Goal: Task Accomplishment & Management: Manage account settings

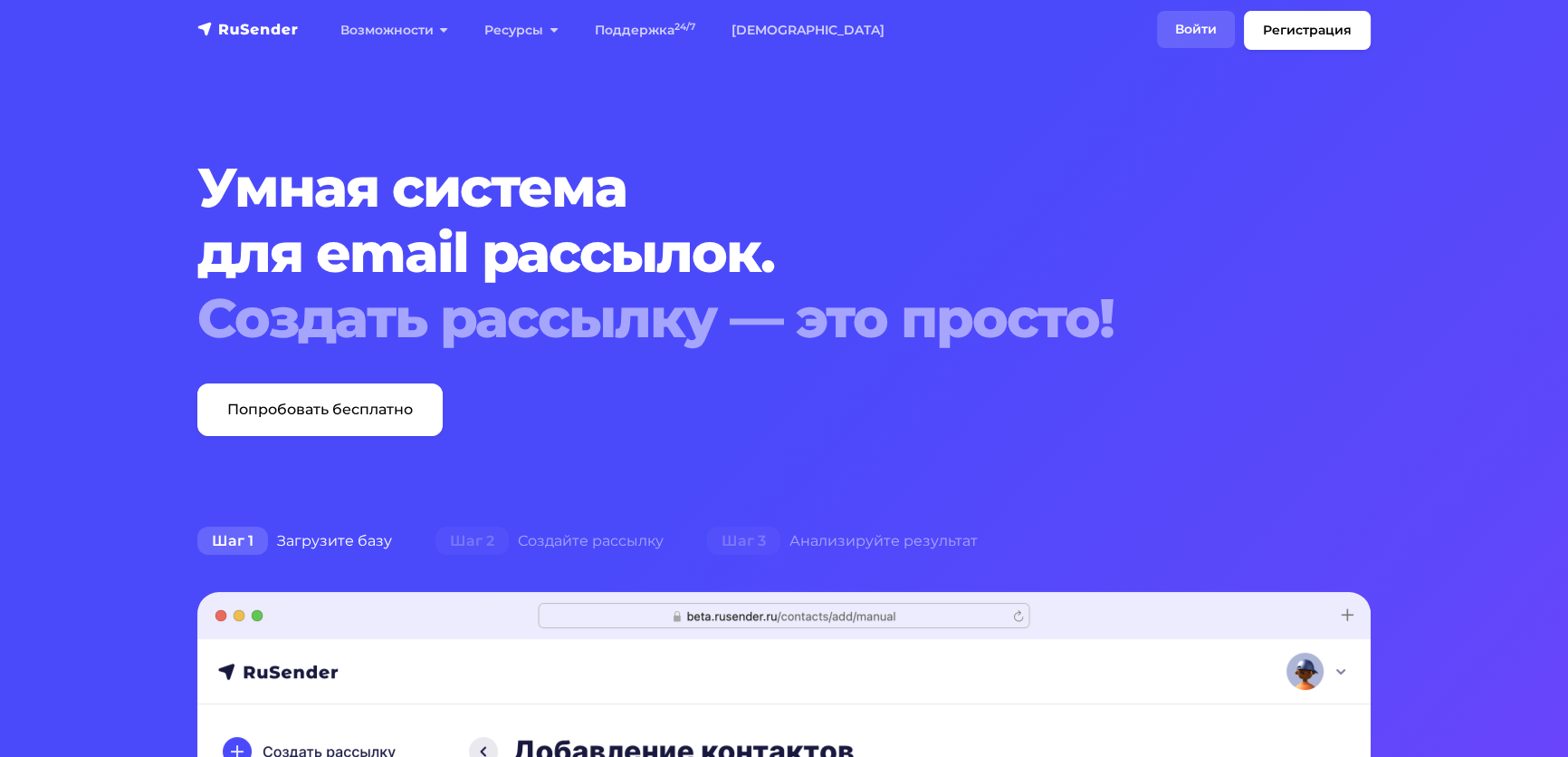
click at [1158, 42] on link "Войти" at bounding box center [1196, 28] width 78 height 37
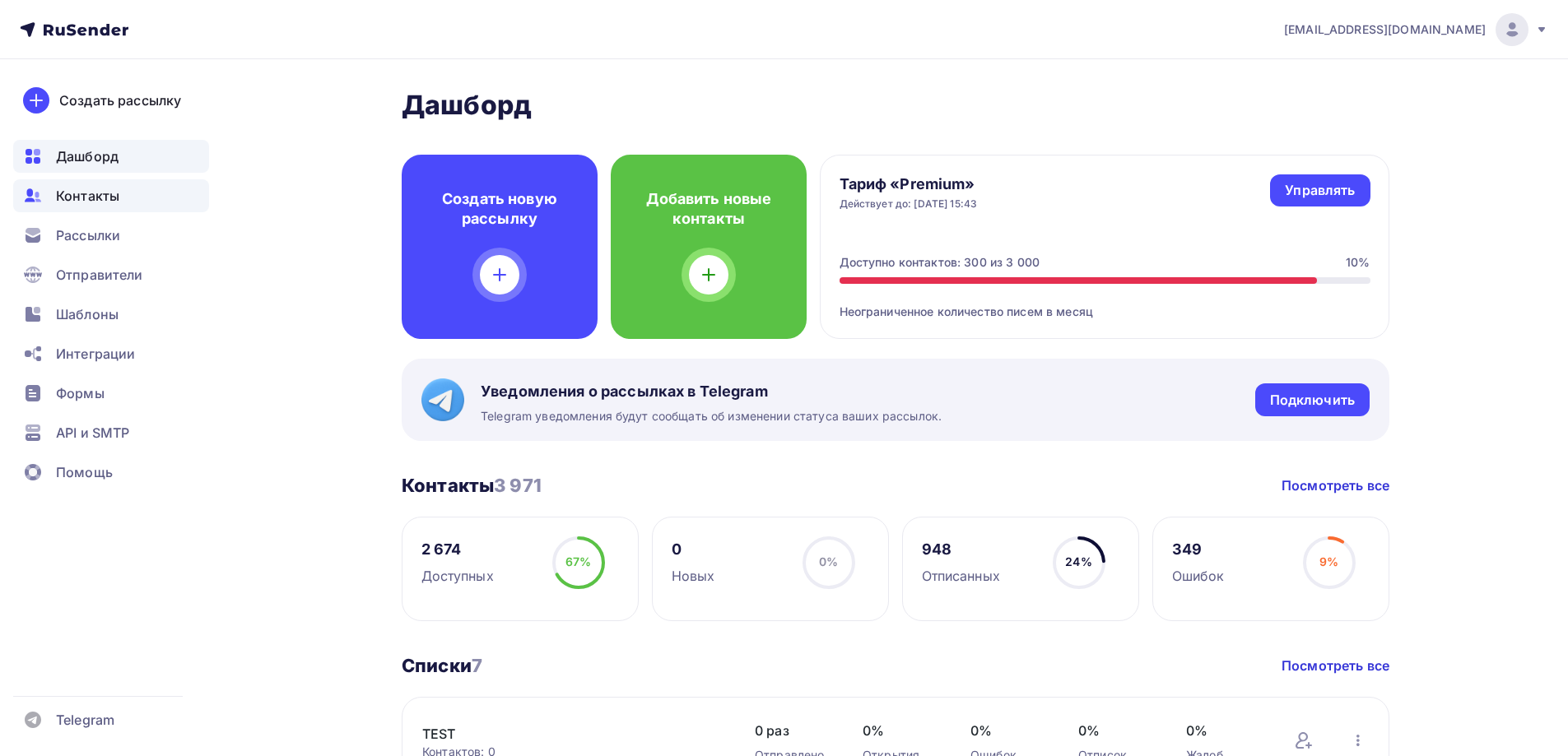
click at [92, 201] on span "Контакты" at bounding box center [88, 195] width 64 height 20
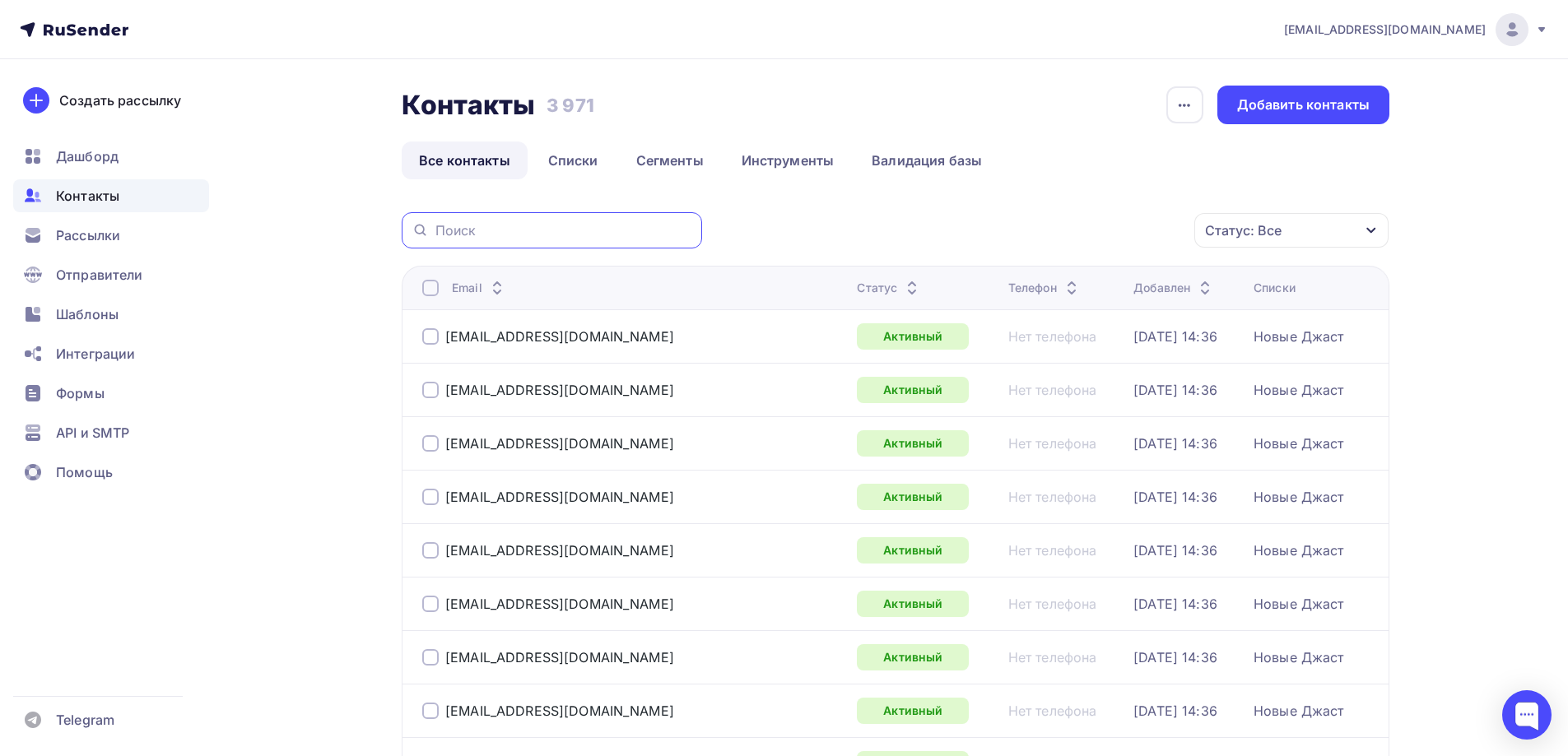
paste input "reygoff06@gmail.com"
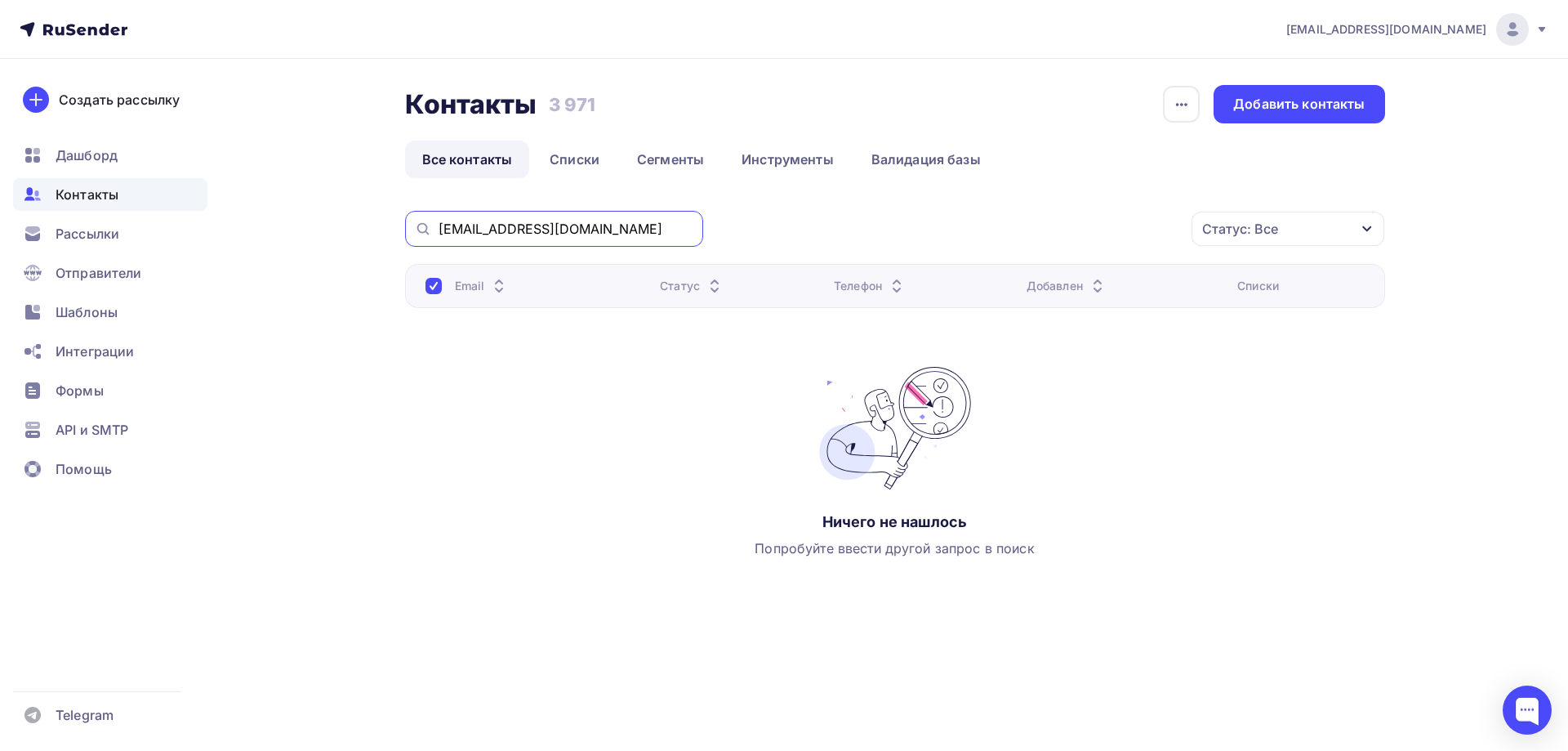
drag, startPoint x: 590, startPoint y: 228, endPoint x: 384, endPoint y: 219, distance: 206.2
click at [384, 219] on div "Контакты Контакты 3 971 3 971 История импорта Добавить контакты Все контакты Сп…" at bounding box center [785, 377] width 1339 height 637
paste input "anatolik657"
click at [469, 234] on input "anatolik657@gmail.com" at bounding box center [566, 228] width 255 height 18
click at [598, 234] on input "anatolik657@gmail.com" at bounding box center [566, 228] width 255 height 18
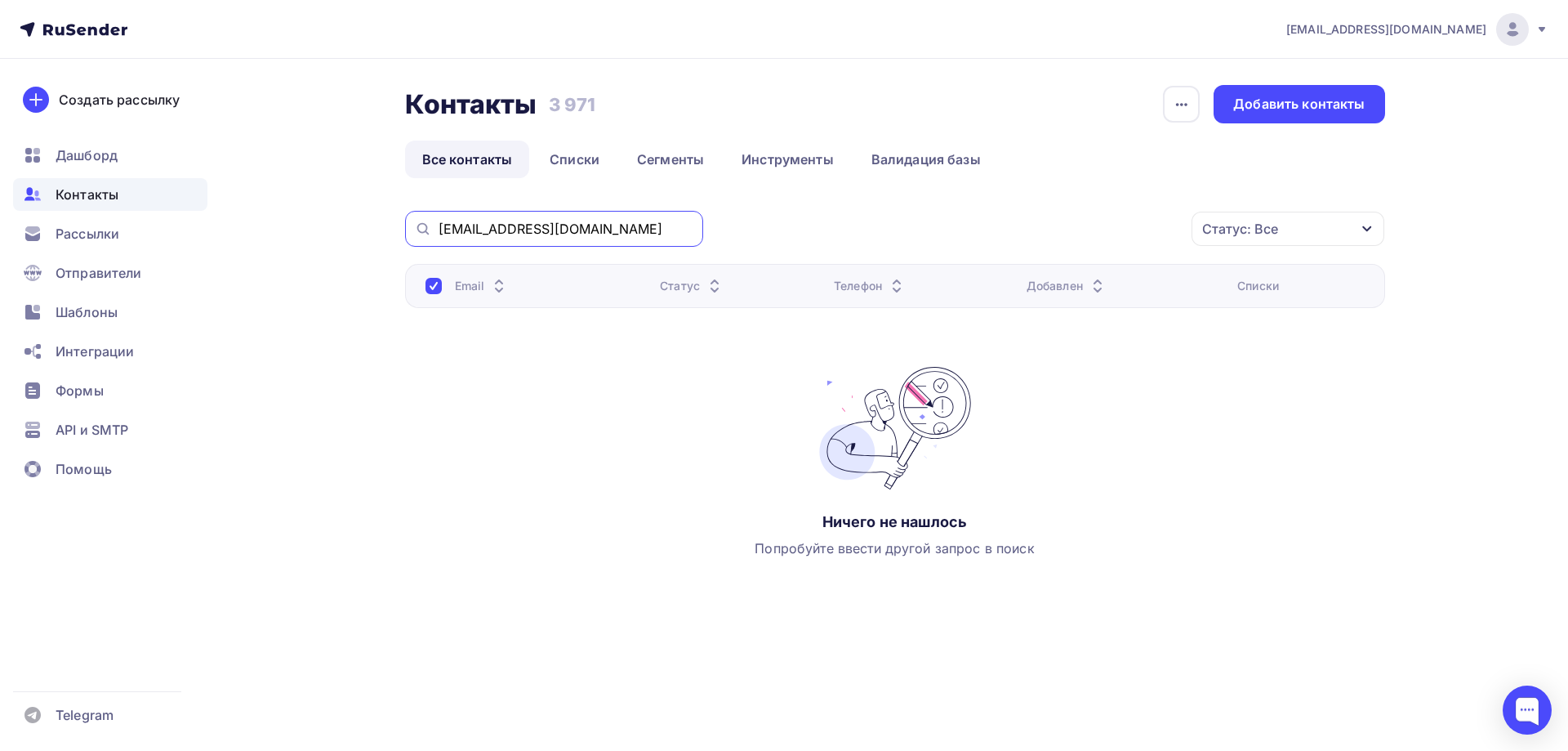
drag, startPoint x: 614, startPoint y: 232, endPoint x: 411, endPoint y: 229, distance: 203.0
click at [411, 229] on div "anatolik657@gmail.com" at bounding box center [554, 228] width 298 height 36
paste input "smetasnip@yandex.ru"
drag, startPoint x: 581, startPoint y: 225, endPoint x: 383, endPoint y: 218, distance: 198.1
click at [383, 218] on div "Контакты Контакты 3 971 3 971 История импорта Добавить контакты Все контакты Сп…" at bounding box center [785, 377] width 1339 height 637
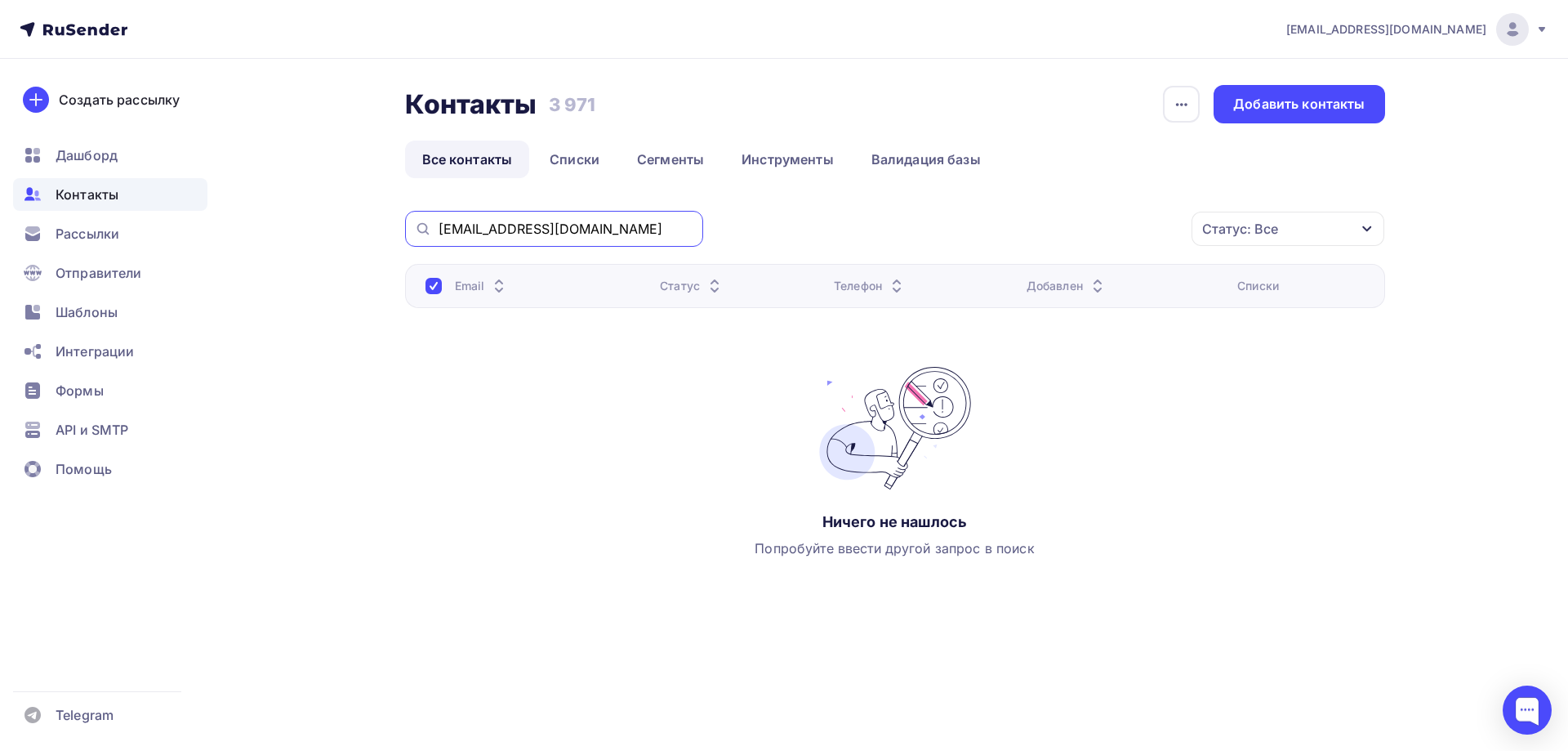
paste input "rpg.7v@mail"
drag, startPoint x: 540, startPoint y: 232, endPoint x: 403, endPoint y: 234, distance: 137.0
click at [407, 226] on div "rpg.7v@mail.ru" at bounding box center [554, 228] width 298 height 36
paste input "natali3315"
click at [466, 231] on input "natali3315@mail.ru" at bounding box center [566, 228] width 255 height 18
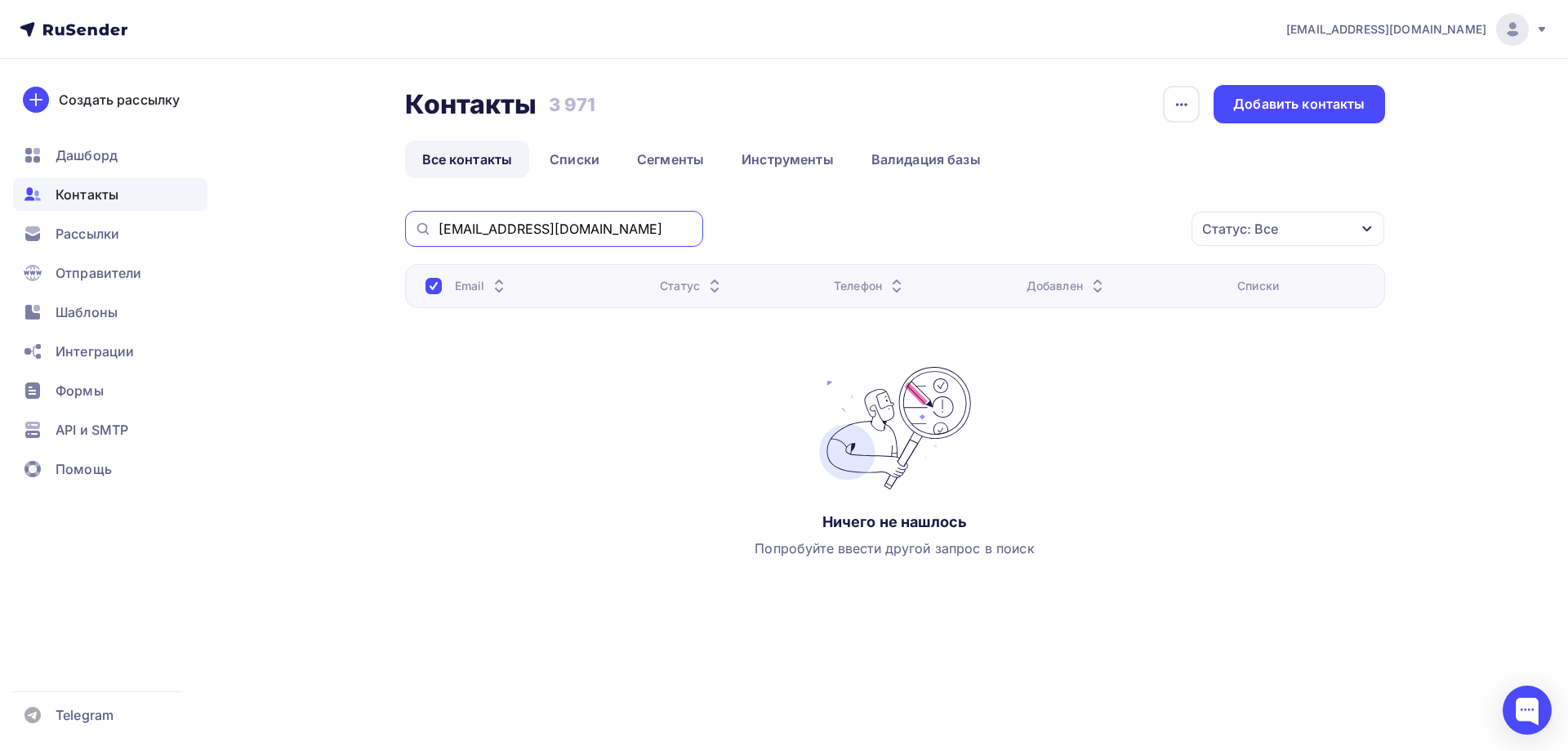
click at [560, 228] on input "natali3315@mail.ru" at bounding box center [566, 228] width 255 height 18
drag, startPoint x: 568, startPoint y: 232, endPoint x: 392, endPoint y: 222, distance: 176.3
click at [392, 222] on div "Контакты Контакты 3 971 3 971 История импорта Добавить контакты Все контакты Сп…" at bounding box center [785, 377] width 1339 height 637
paste input "olgunyagrineva@yandex"
drag, startPoint x: 616, startPoint y: 225, endPoint x: 395, endPoint y: 227, distance: 221.0
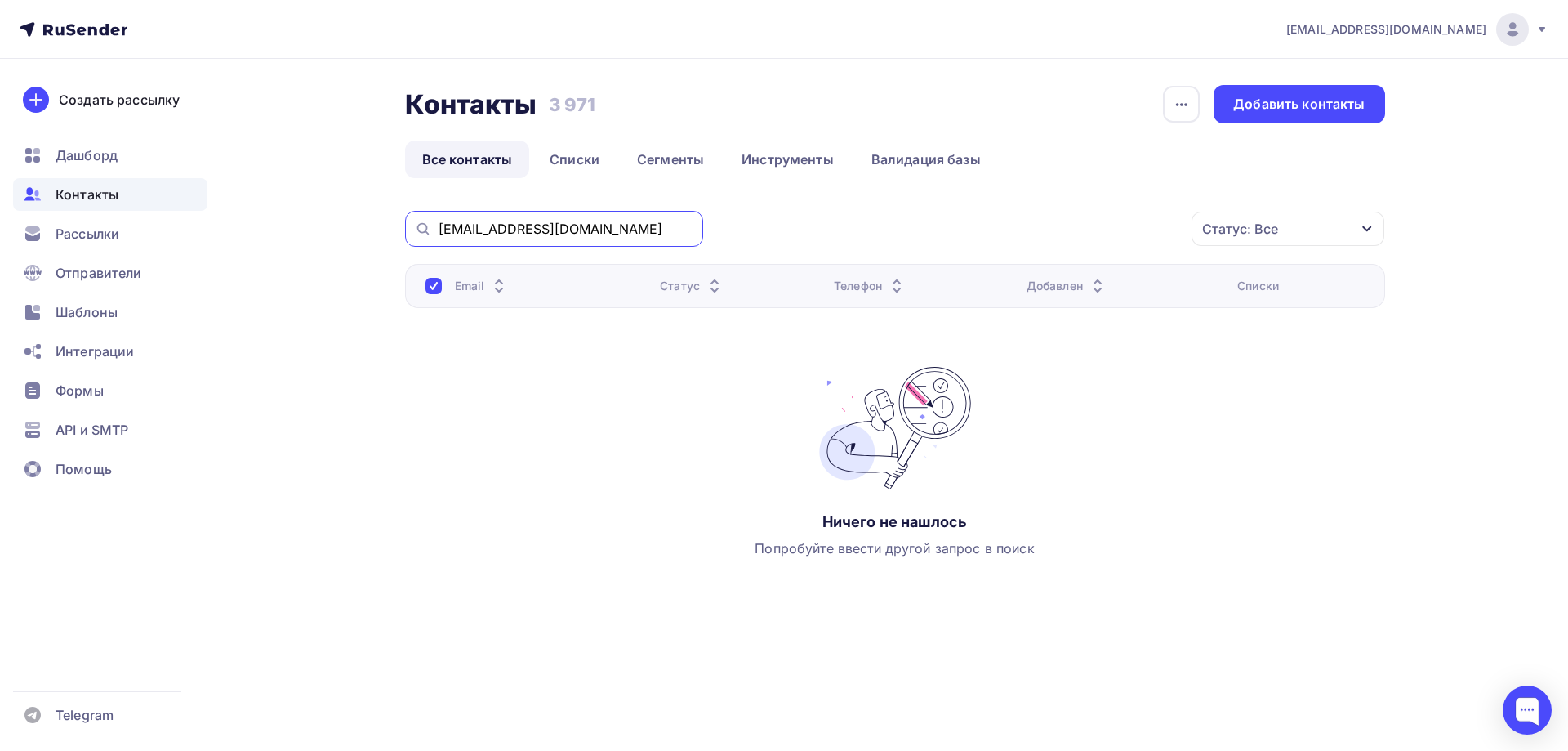
click at [395, 227] on div "Контакты Контакты 3 971 3 971 История импорта Добавить контакты Все контакты Сп…" at bounding box center [785, 377] width 1339 height 637
paste input "tani.morozova@mail"
drag, startPoint x: 583, startPoint y: 226, endPoint x: 419, endPoint y: 241, distance: 164.7
click at [420, 234] on div "tani.morozova@mail.ru" at bounding box center [554, 228] width 298 height 36
paste input "sergio_5714"
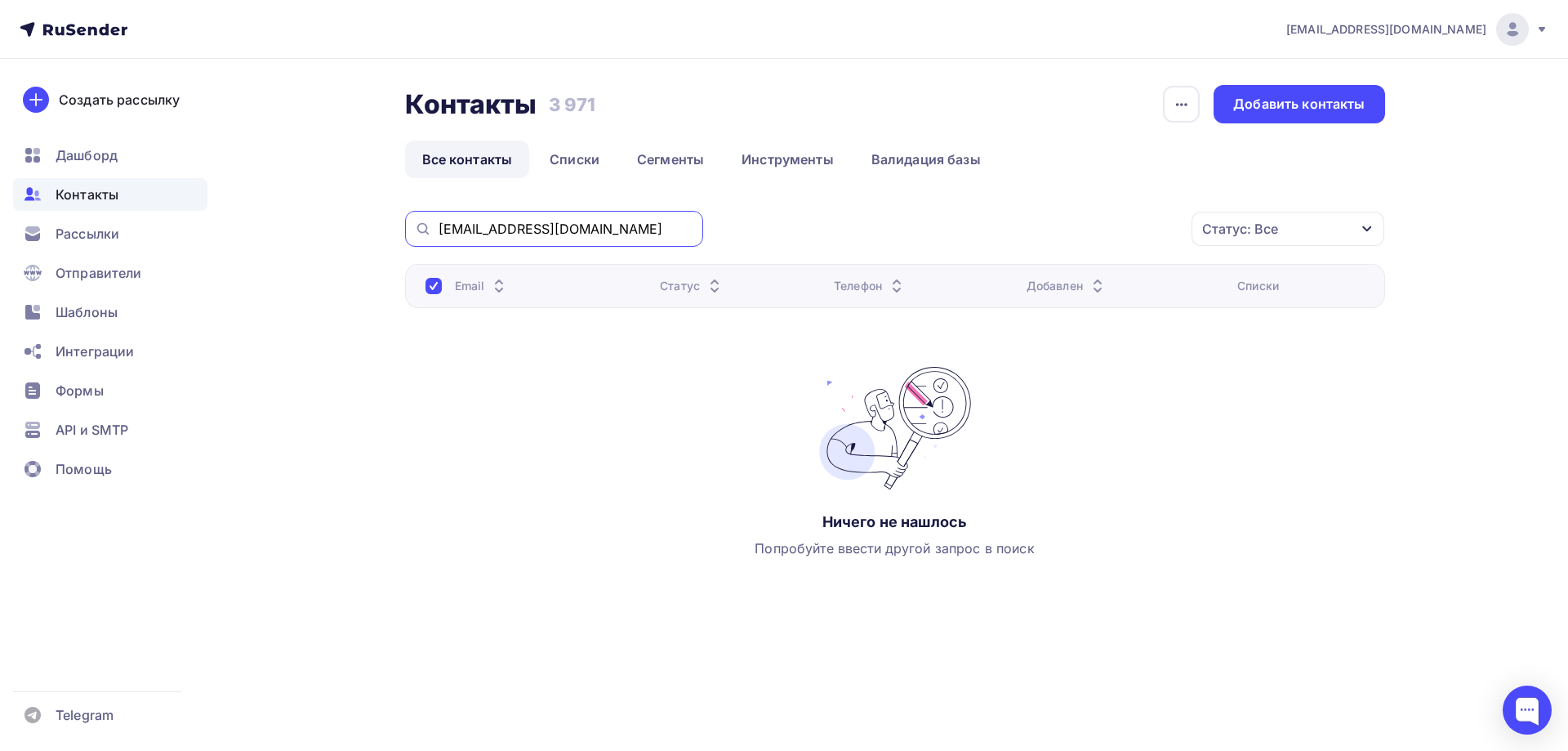
drag, startPoint x: 578, startPoint y: 229, endPoint x: 413, endPoint y: 232, distance: 165.0
click at [414, 230] on div "sergio_5714@mail.ru" at bounding box center [554, 228] width 298 height 36
paste input "sergejilin2010@gmail.com"
click at [470, 235] on input "sergejilin2010@gmail.com" at bounding box center [566, 228] width 255 height 18
click at [610, 227] on input "sergejilin2010@gmail.com" at bounding box center [566, 228] width 255 height 18
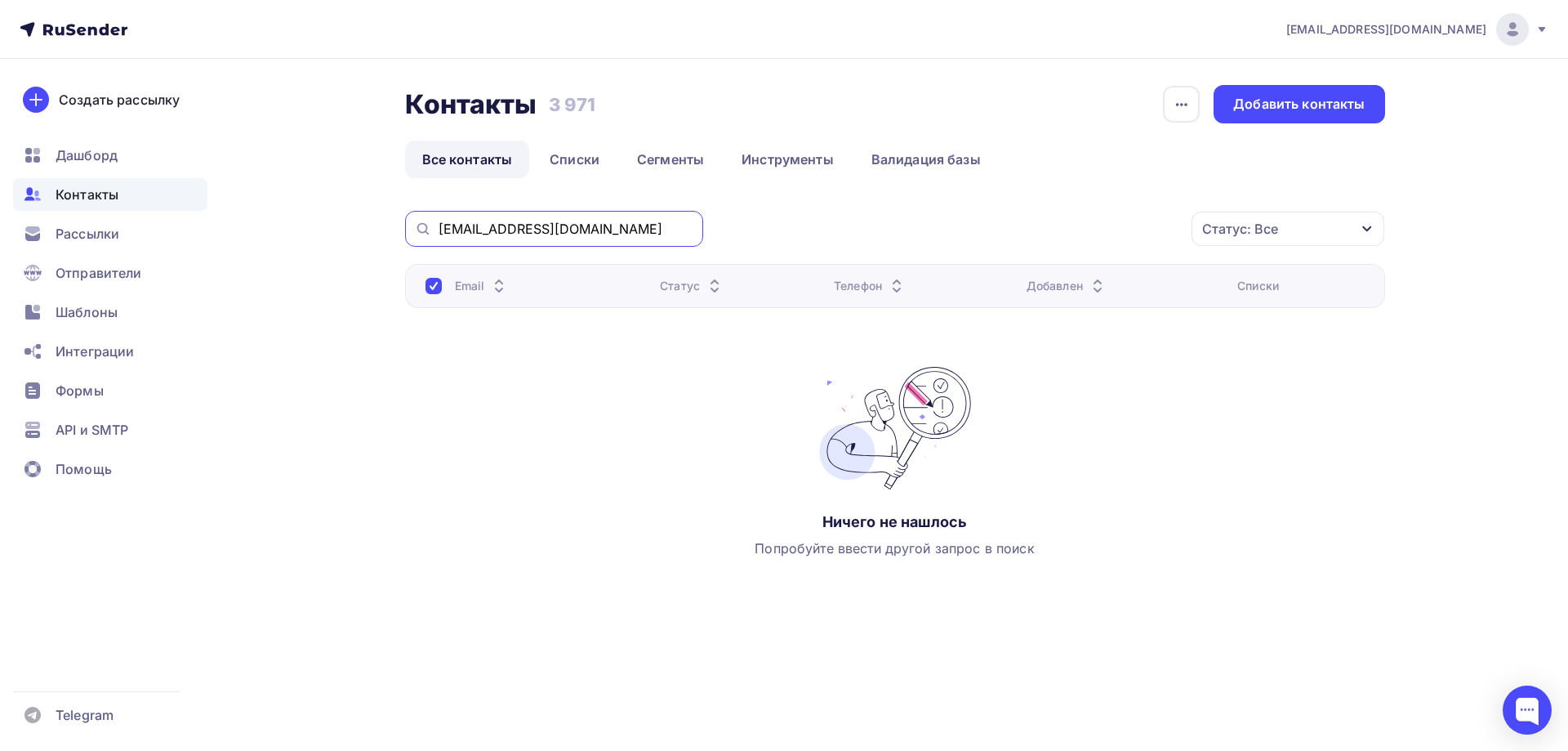
drag, startPoint x: 610, startPoint y: 232, endPoint x: 394, endPoint y: 222, distance: 216.2
click at [394, 222] on div "Контакты Контакты 3 971 3 971 История импорта Добавить контакты Все контакты Сп…" at bounding box center [785, 377] width 1339 height 637
paste input "panovaludmila9622@mail.ru"
click at [464, 233] on input "panovaludmila9622@mail.ru" at bounding box center [566, 228] width 255 height 18
click at [621, 232] on input "panovaludmila9622@mail.ru" at bounding box center [566, 228] width 255 height 18
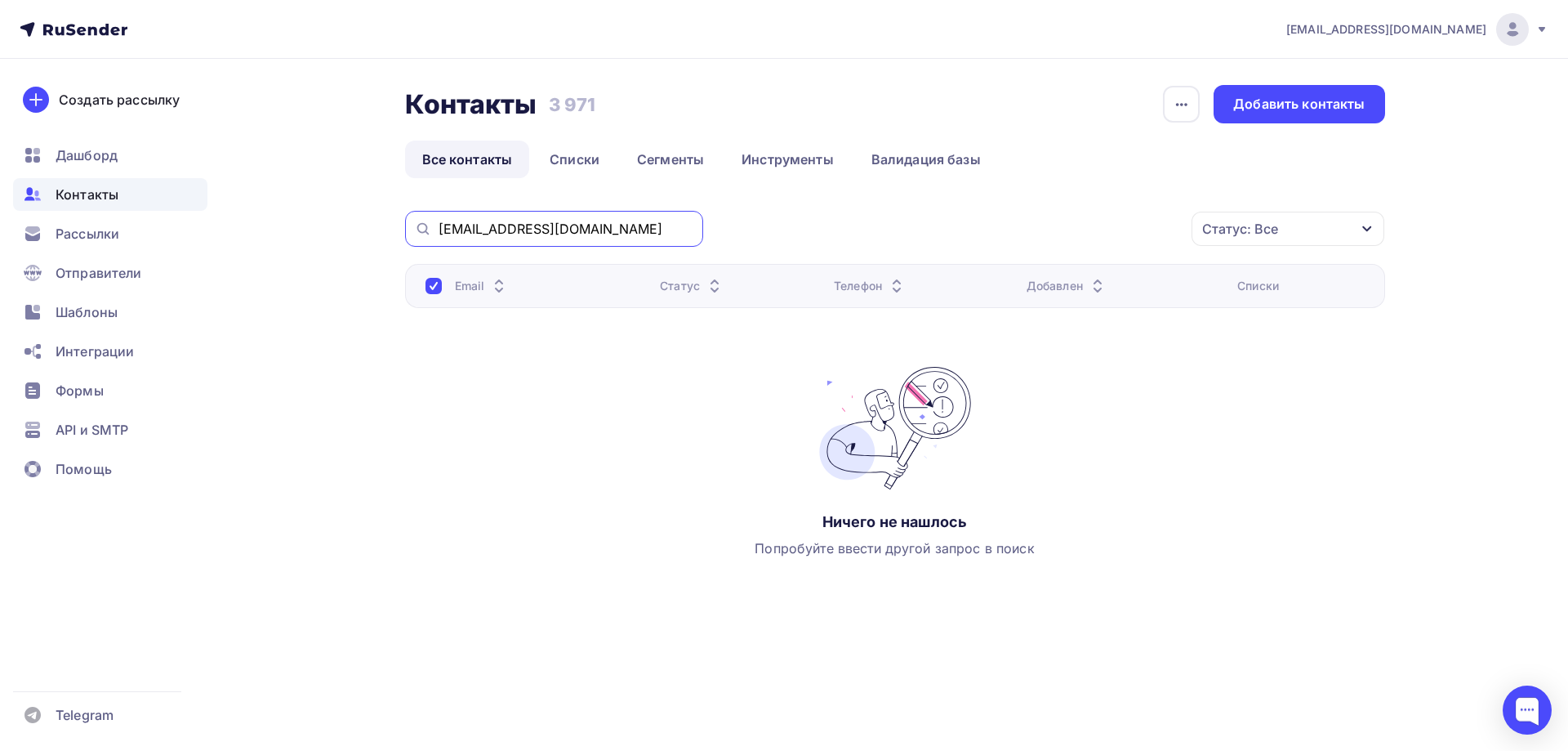
drag, startPoint x: 617, startPoint y: 229, endPoint x: 410, endPoint y: 227, distance: 207.0
click at [410, 227] on div "panovaludmila9622@mail.ru" at bounding box center [554, 228] width 298 height 36
paste input "serg.2apolskih@yandex"
click at [472, 234] on input "serg.2apolskih@yandex.ru" at bounding box center [566, 228] width 255 height 18
drag, startPoint x: 465, startPoint y: 232, endPoint x: 466, endPoint y: 274, distance: 42.0
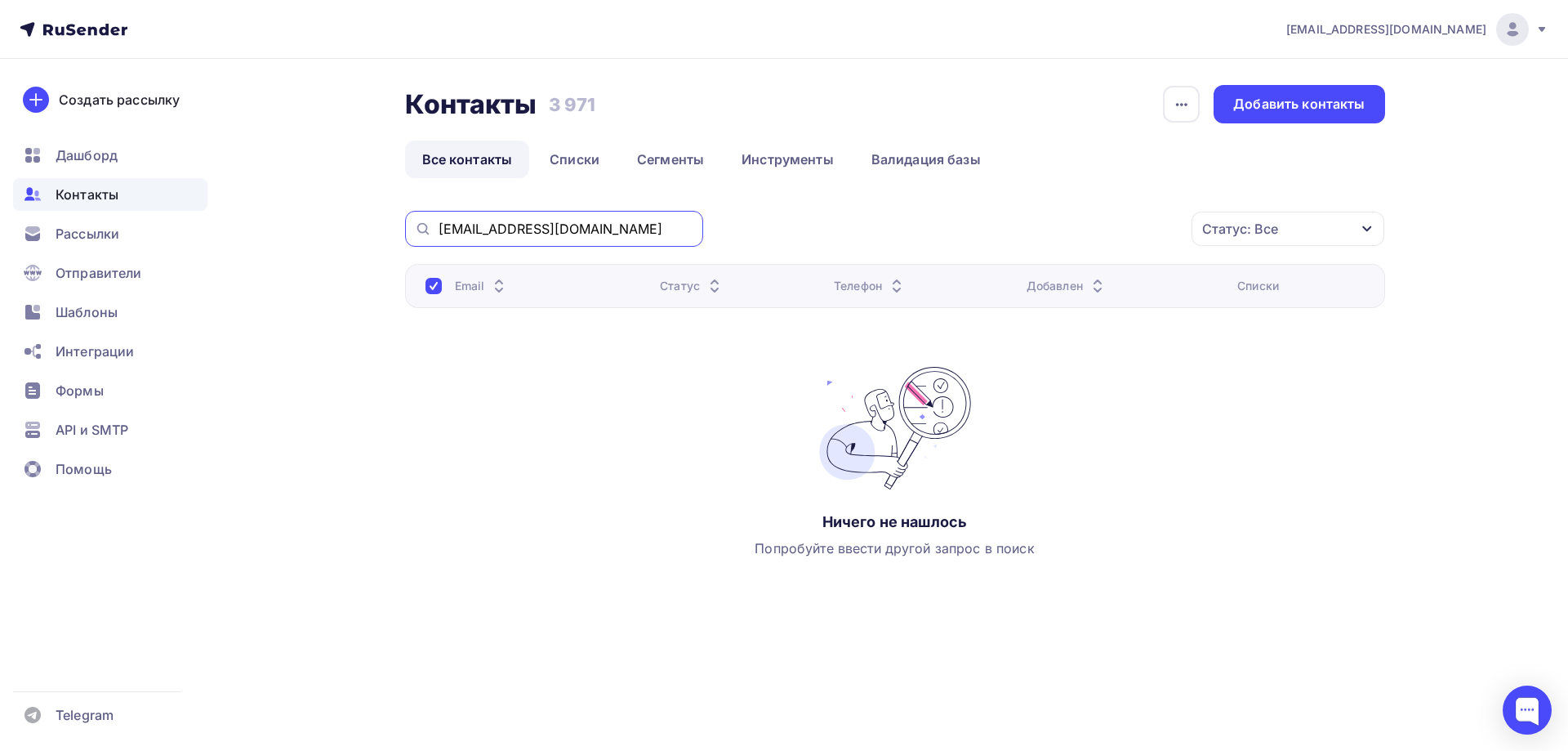
click at [466, 234] on input "serg.2apolskih@yandex.ru" at bounding box center [566, 228] width 255 height 18
click at [622, 231] on input "serg.2apolskih@yandex.ru" at bounding box center [566, 228] width 255 height 18
drag, startPoint x: 628, startPoint y: 223, endPoint x: 420, endPoint y: 256, distance: 210.6
click at [409, 233] on div "serg.2apolskih@yandex.ru" at bounding box center [554, 228] width 298 height 36
paste input "tvspvv@gmail.com"
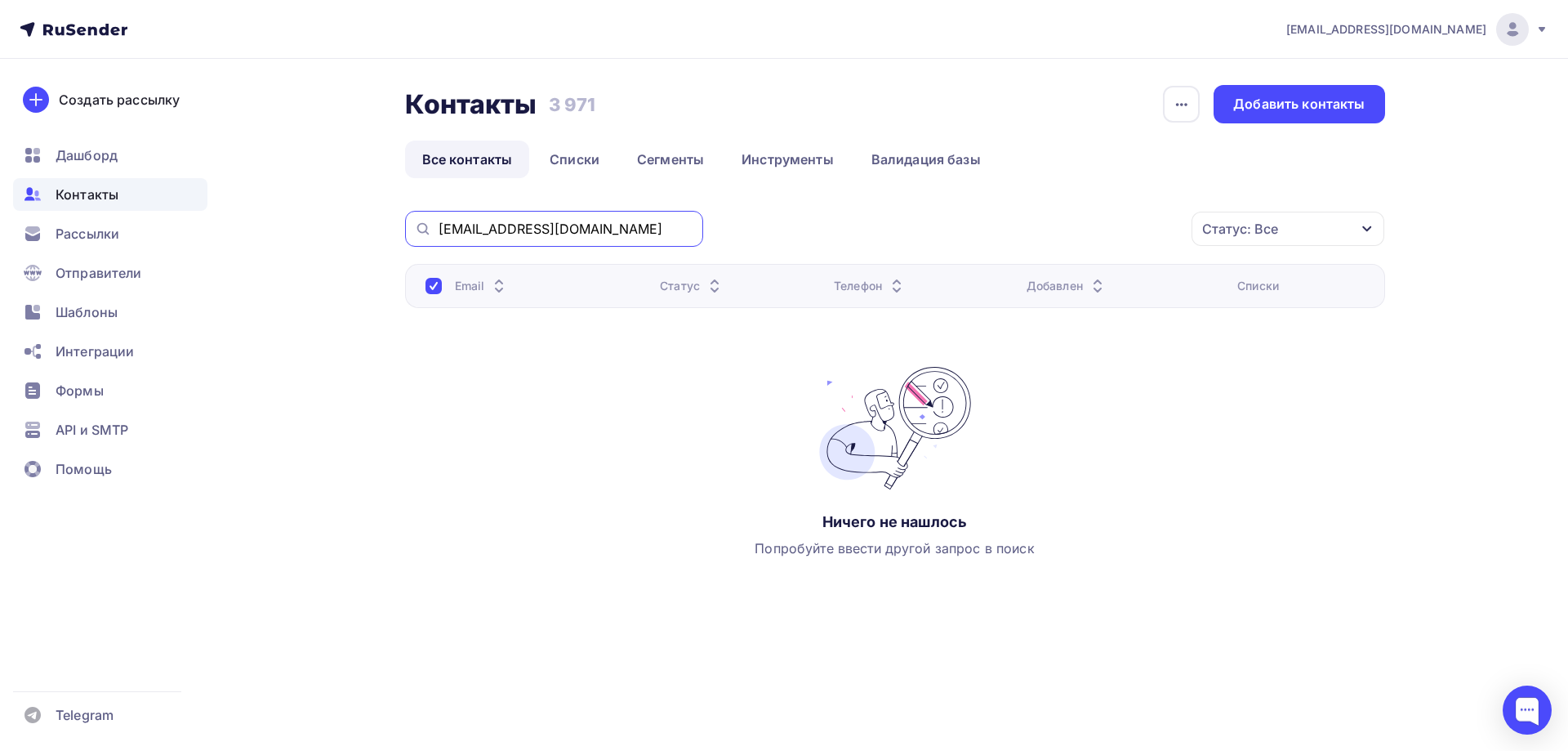
drag, startPoint x: 463, startPoint y: 228, endPoint x: 467, endPoint y: 296, distance: 68.1
click at [464, 228] on input "tvspvv@gmail.com" at bounding box center [566, 228] width 255 height 18
click at [563, 237] on input "tvspvv@gmail.com" at bounding box center [566, 228] width 255 height 18
drag, startPoint x: 559, startPoint y: 229, endPoint x: 401, endPoint y: 228, distance: 158.0
click at [401, 228] on div "Контакты Контакты 3 971 3 971 История импорта Добавить контакты Все контакты Сп…" at bounding box center [785, 377] width 1339 height 637
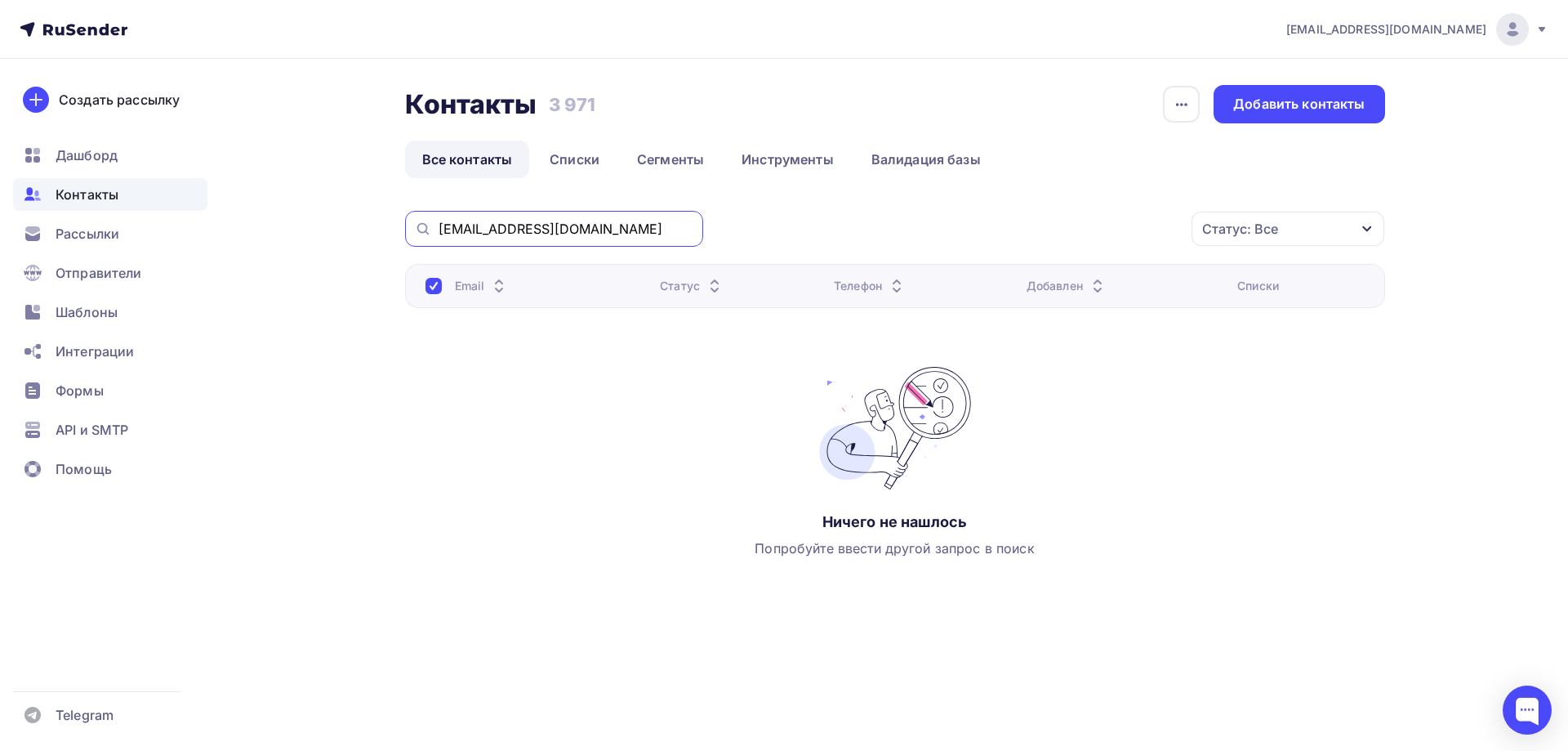
paste input "ant85313@mriscan.live"
click at [462, 233] on input "ant85313@mriscan.live" at bounding box center [566, 228] width 255 height 18
click at [598, 228] on input "ant85313@mriscan.live" at bounding box center [566, 228] width 255 height 18
drag, startPoint x: 593, startPoint y: 226, endPoint x: 404, endPoint y: 230, distance: 189.0
click at [404, 230] on div "Контакты Контакты 3 971 3 971 История импорта Добавить контакты Все контакты Сп…" at bounding box center [785, 377] width 1339 height 637
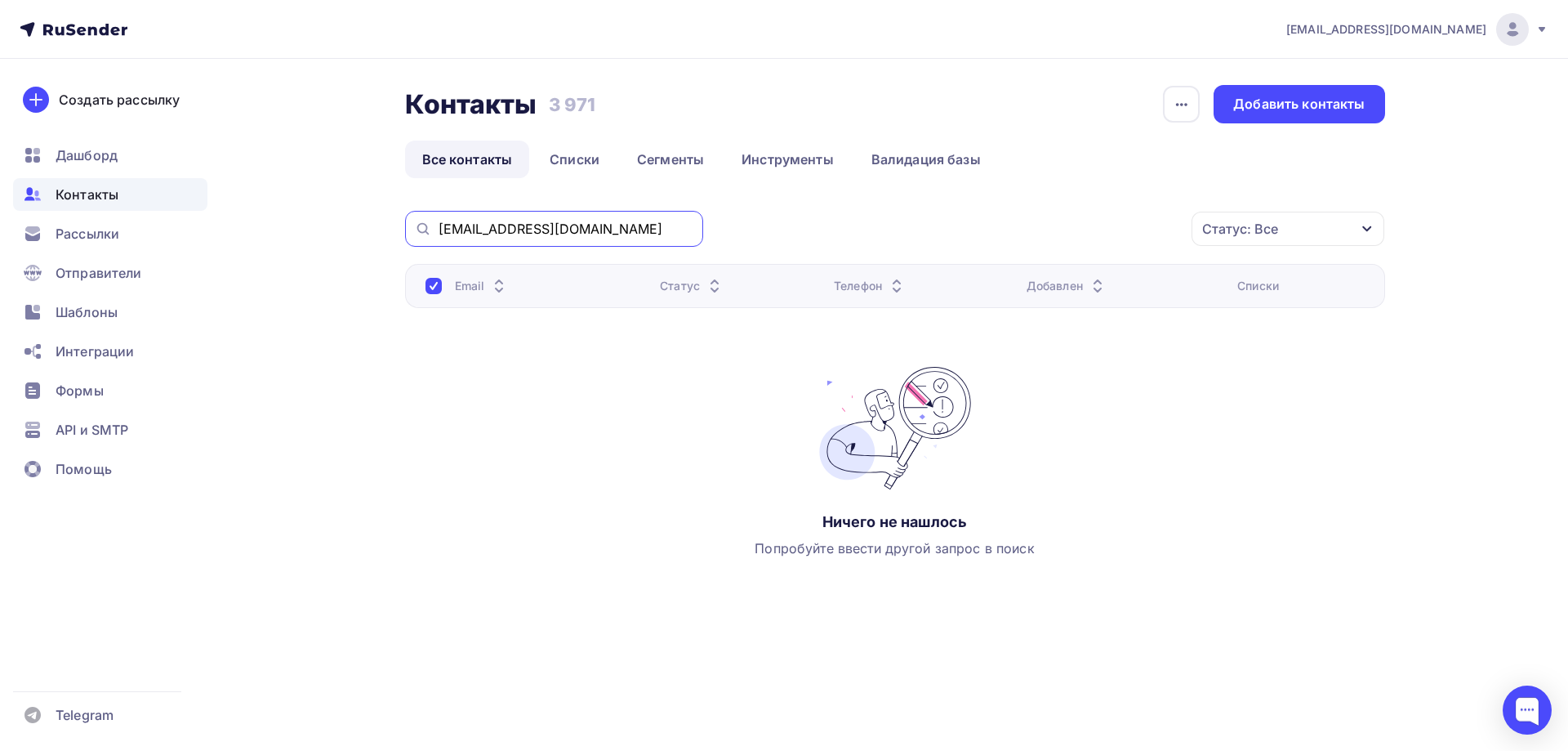
paste input "luizavm@mail.ru"
drag, startPoint x: 557, startPoint y: 229, endPoint x: 427, endPoint y: 228, distance: 130.0
click at [427, 228] on div "luizavm@mail.ru" at bounding box center [554, 228] width 298 height 36
paste input "star.60"
drag, startPoint x: 540, startPoint y: 232, endPoint x: 380, endPoint y: 215, distance: 160.9
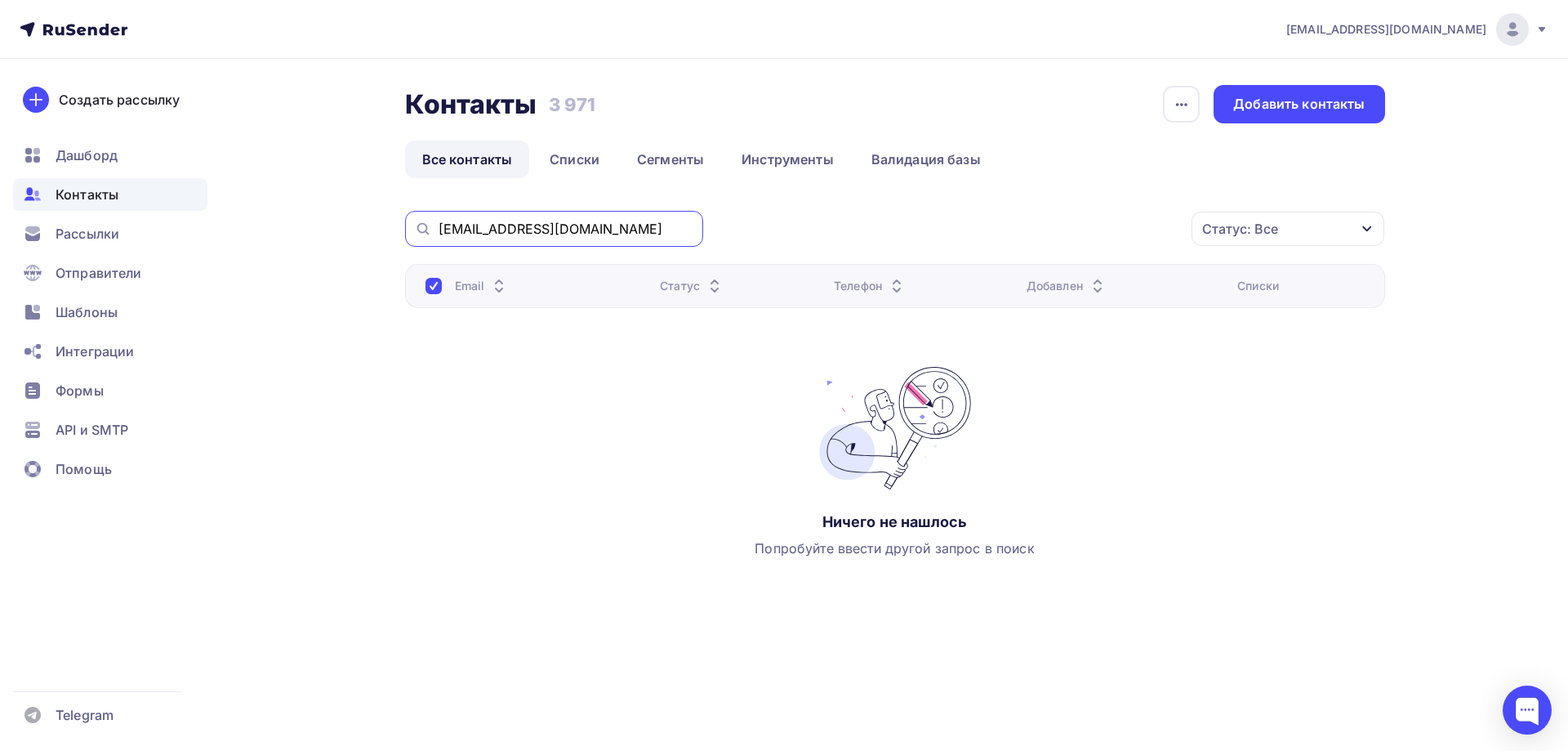
click at [377, 223] on div "Контакты Контакты 3 971 3 971 История импорта Добавить контакты Все контакты Сп…" at bounding box center [785, 377] width 1339 height 637
paste input "scepeleva62@gmail.com"
click at [465, 228] on input "scepeleva62@gmail.com" at bounding box center [566, 228] width 255 height 18
click at [597, 229] on input "scepeleva62@gmail.com" at bounding box center [566, 228] width 255 height 18
drag, startPoint x: 592, startPoint y: 230, endPoint x: 397, endPoint y: 234, distance: 195.0
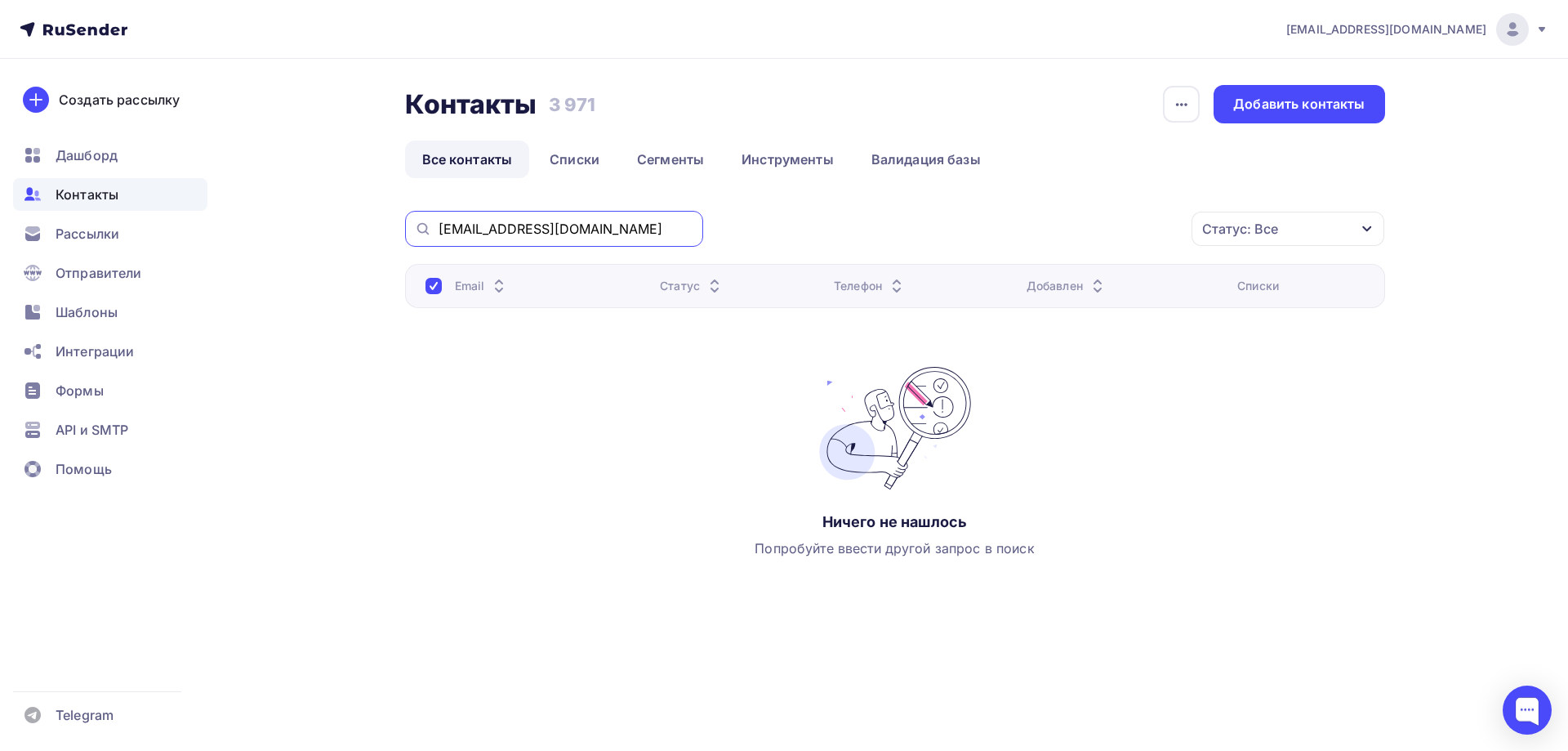
click at [398, 228] on div "Контакты Контакты 3 971 3 971 История импорта Добавить контакты Все контакты Сп…" at bounding box center [785, 377] width 1339 height 637
paste input "vorzecov16"
drag, startPoint x: 464, startPoint y: 233, endPoint x: 516, endPoint y: 349, distance: 127.1
click at [464, 234] on input "vorzecov16@gmail.com" at bounding box center [566, 228] width 255 height 18
click at [598, 228] on input "vorzecov16@gmail.com" at bounding box center [566, 228] width 255 height 18
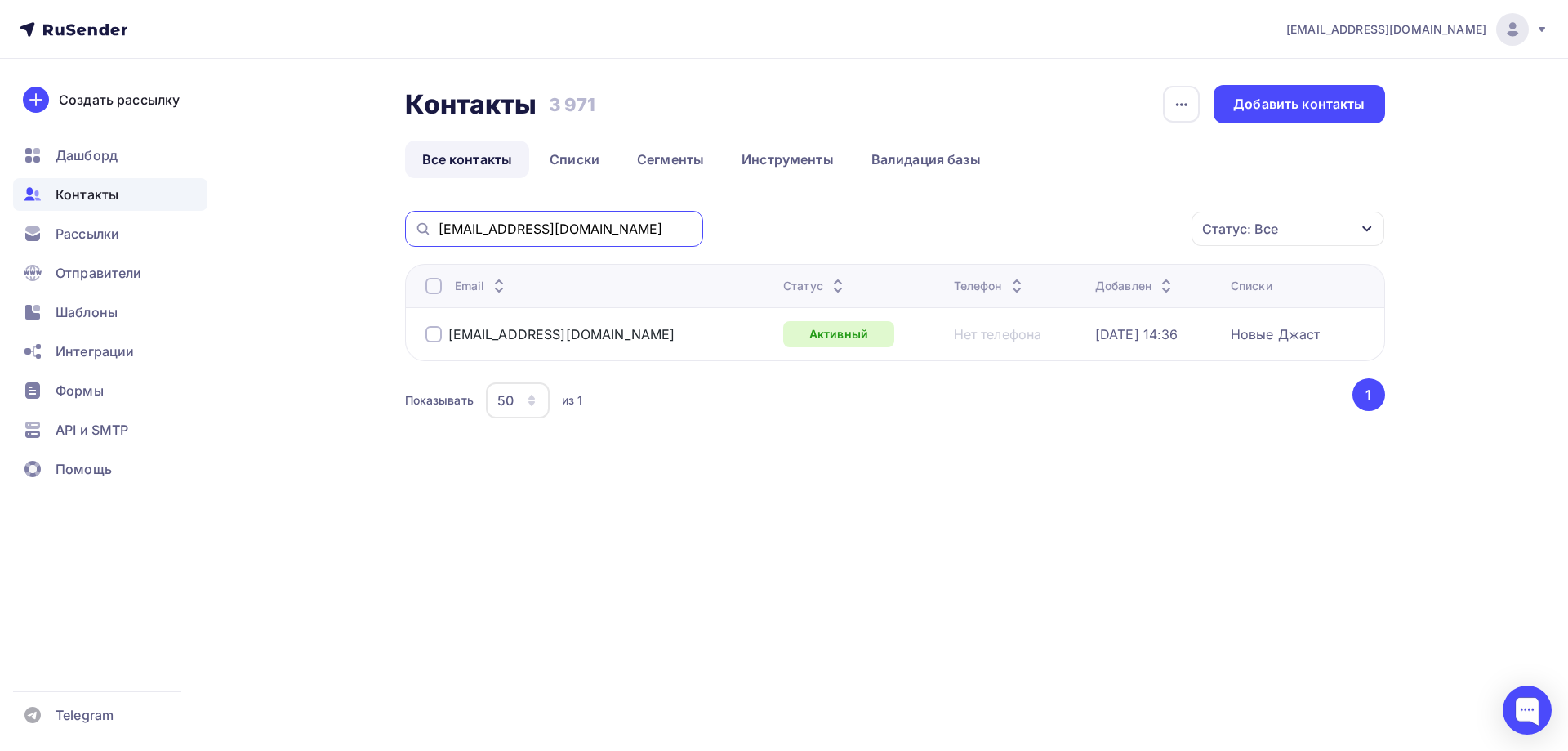
drag, startPoint x: 592, startPoint y: 227, endPoint x: 367, endPoint y: 221, distance: 225.1
click at [359, 218] on div "Контакты Контакты 3 971 3 971 История импорта Добавить контакты Все контакты Сп…" at bounding box center [785, 293] width 1339 height 469
paste input "grisenkovaelena7"
type input "grisenkovaelena7@gmail.com"
click at [574, 160] on link "Списки" at bounding box center [575, 159] width 84 height 38
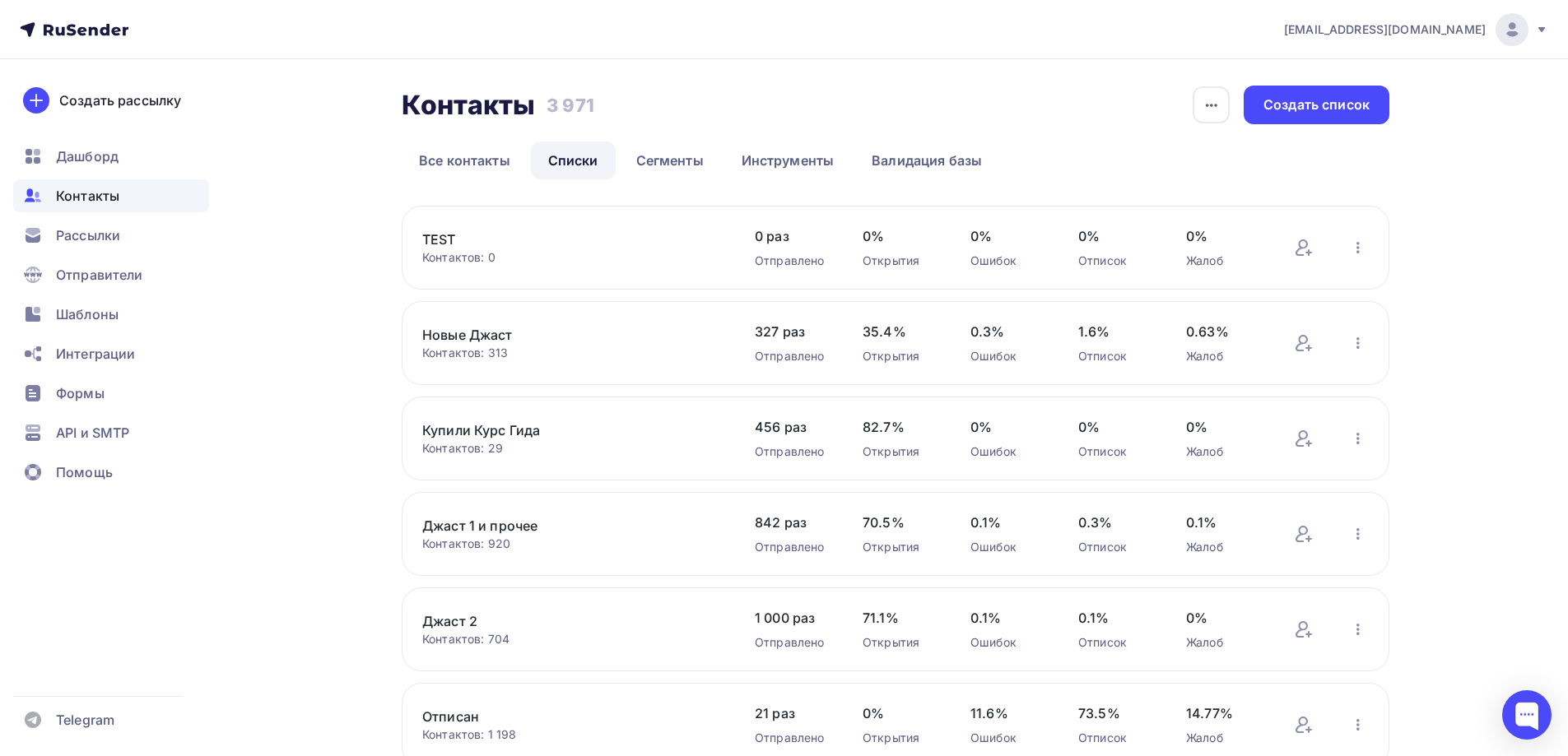
click at [466, 328] on link "Новые Джаст" at bounding box center [562, 334] width 280 height 20
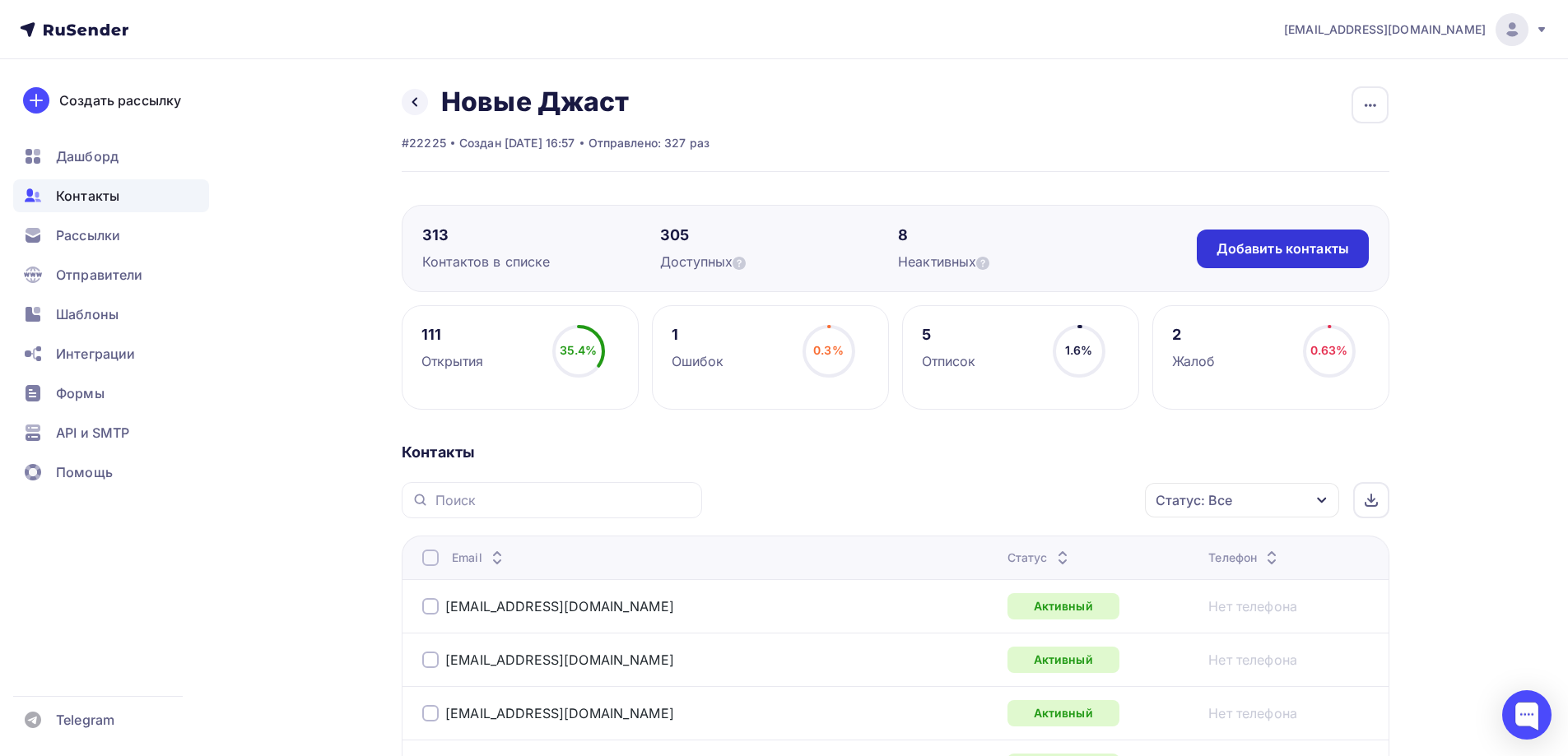
click at [1260, 248] on div "Добавить контакты" at bounding box center [1283, 249] width 133 height 19
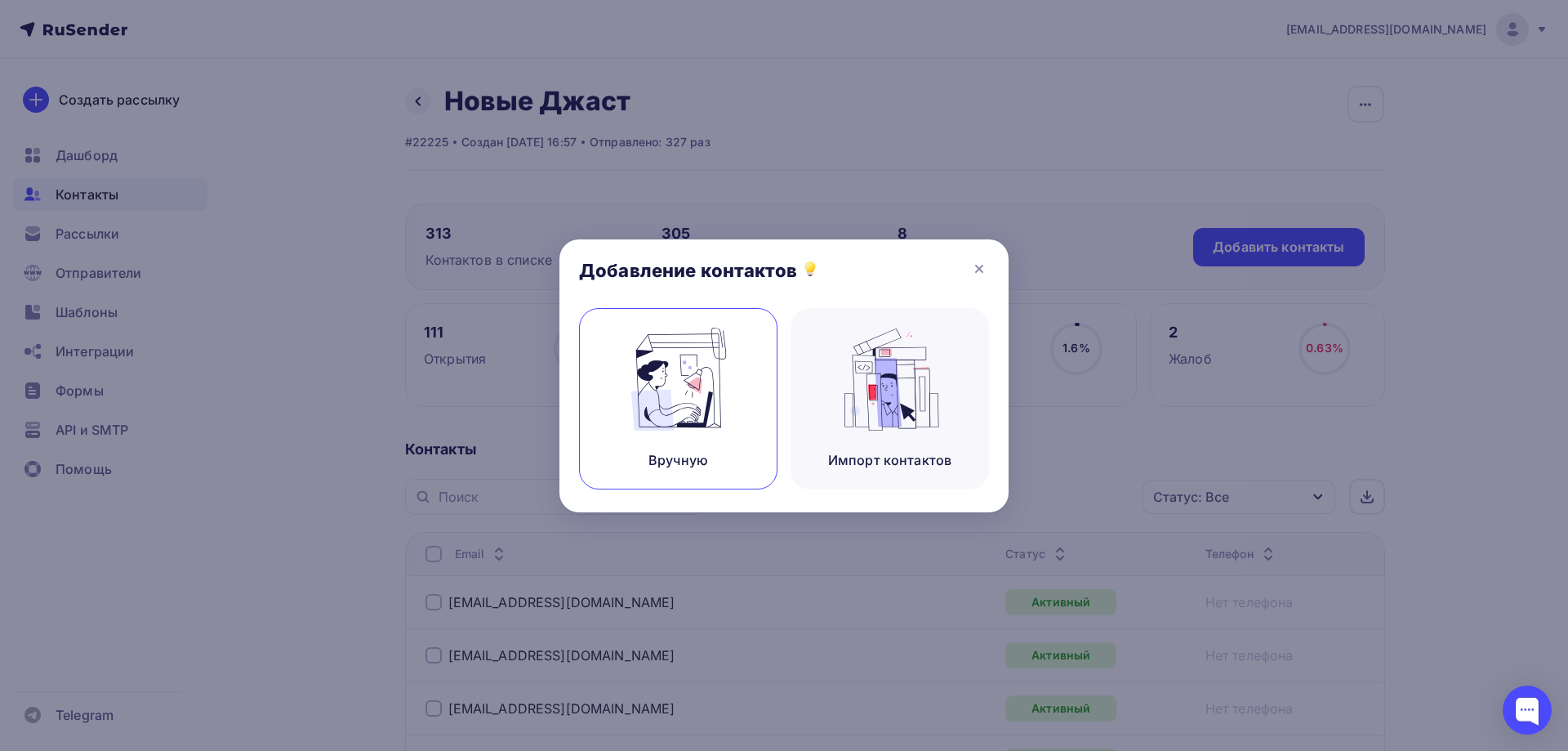
click at [672, 393] on img at bounding box center [679, 379] width 109 height 103
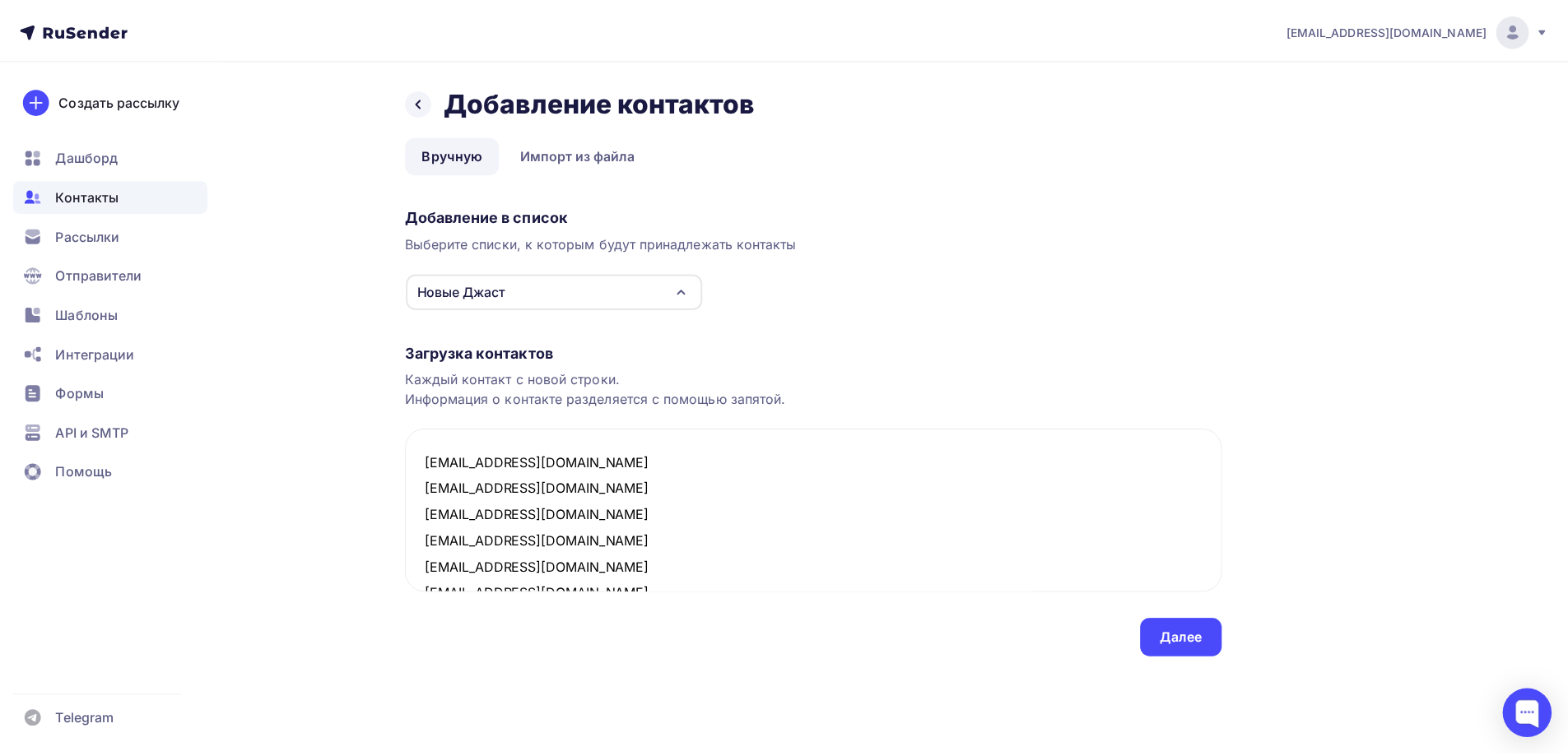
scroll to position [300, 0]
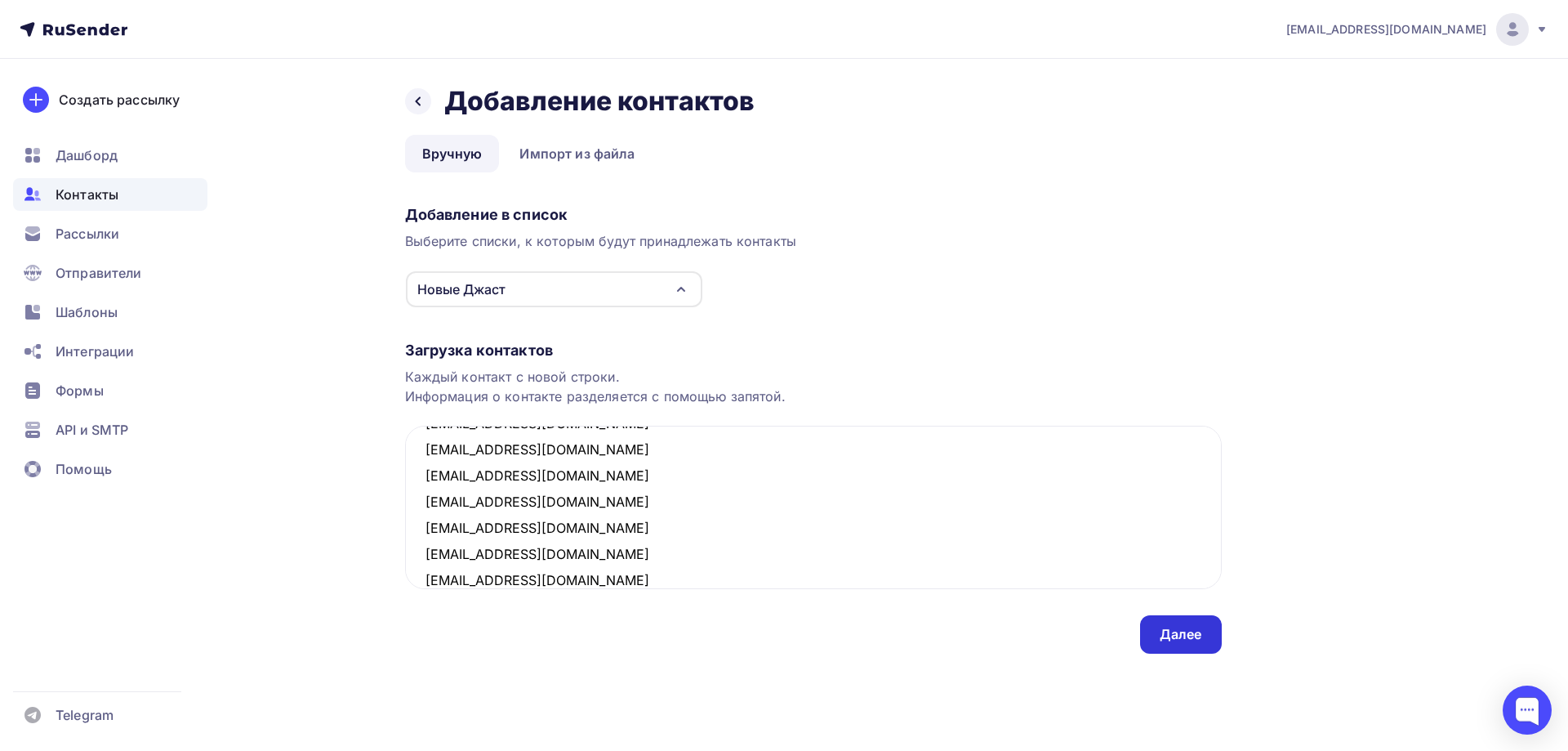
type textarea "reygoff06@gmail.com anatolik657@gmail.com smetasnip@yandex.ru rpg.7v@mail.ru na…"
click at [1168, 635] on div "Далее" at bounding box center [1181, 635] width 43 height 19
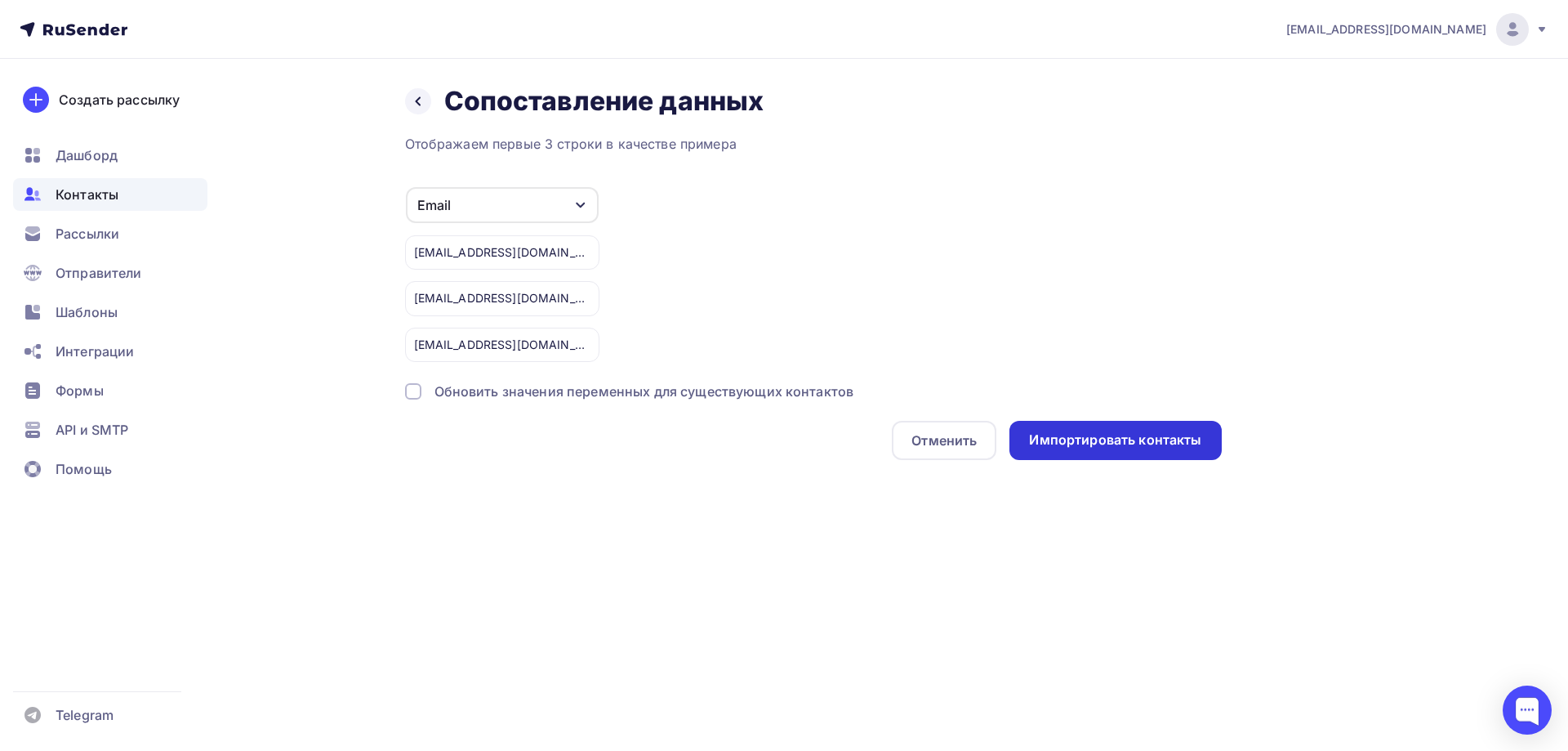
click at [1111, 435] on div "Импортировать контакты" at bounding box center [1116, 440] width 173 height 19
